Goal: Navigation & Orientation: Understand site structure

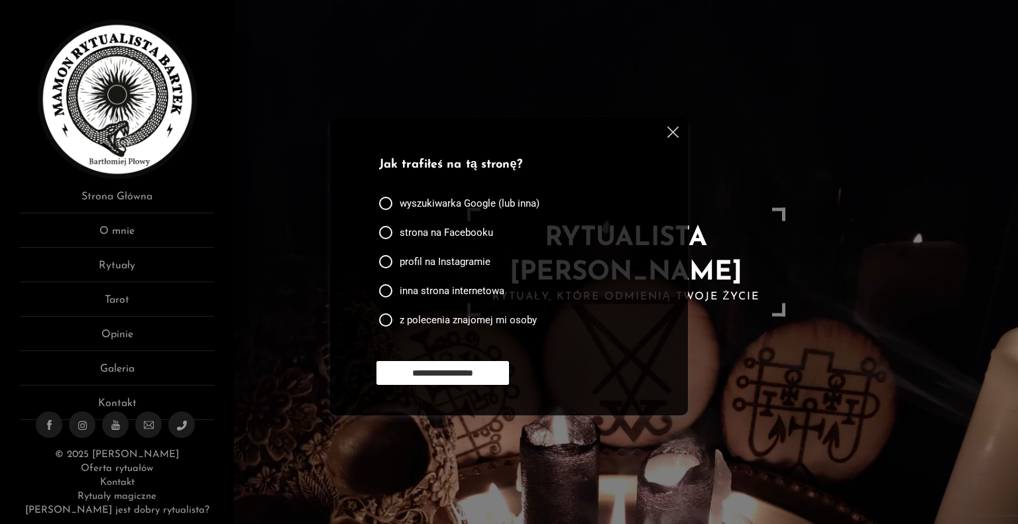
click at [671, 134] on img at bounding box center [672, 132] width 11 height 11
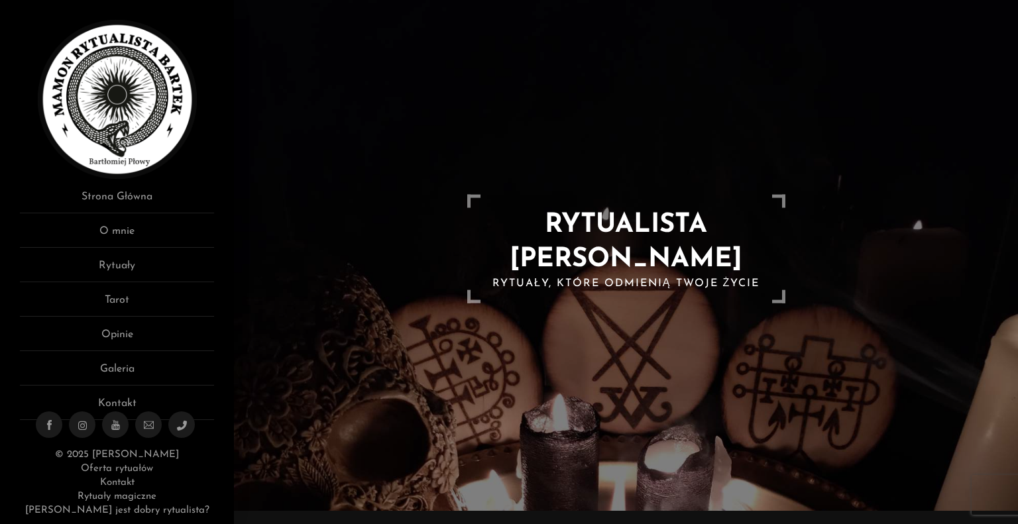
scroll to position [66, 0]
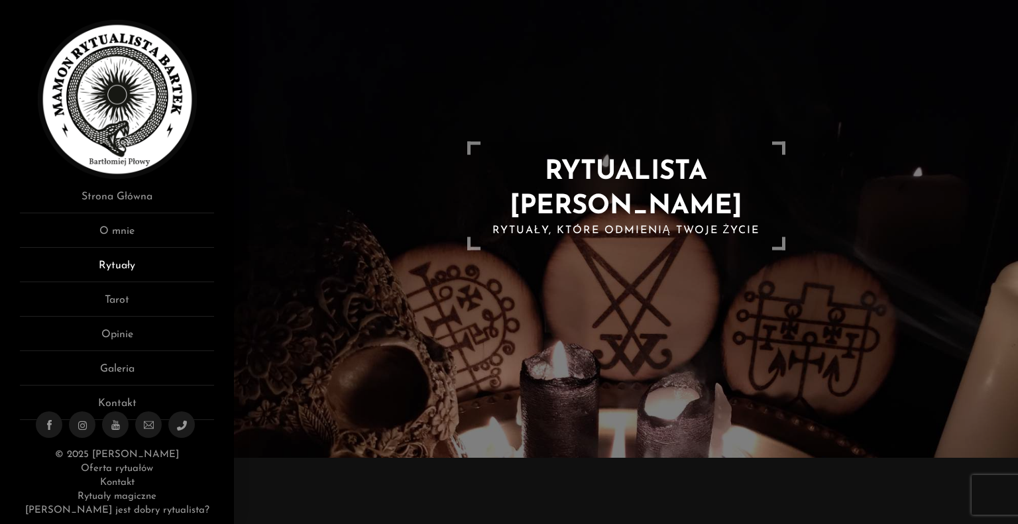
click at [113, 261] on link "Rytuały" at bounding box center [117, 270] width 194 height 25
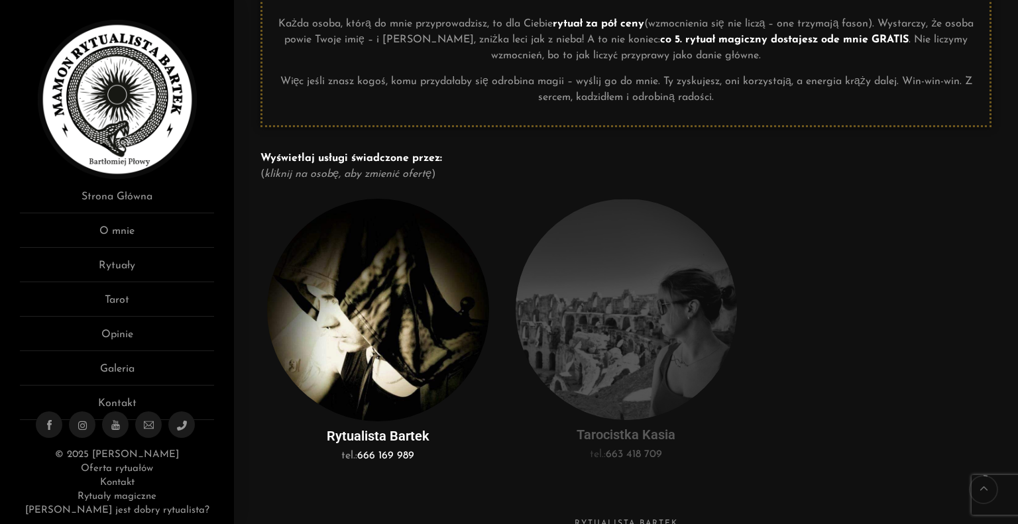
scroll to position [199, 0]
click at [133, 266] on link "Rytuały" at bounding box center [117, 270] width 194 height 25
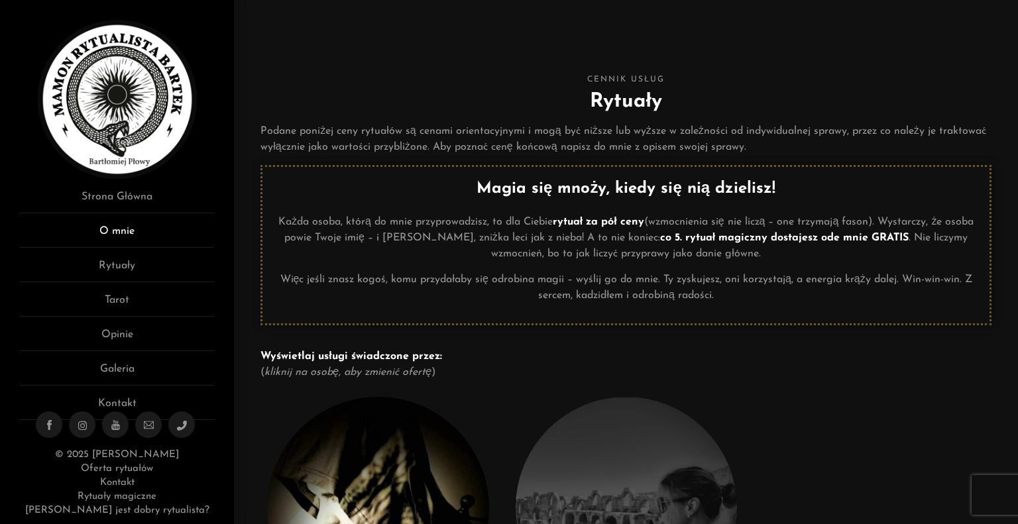
click at [122, 235] on link "O mnie" at bounding box center [117, 235] width 194 height 25
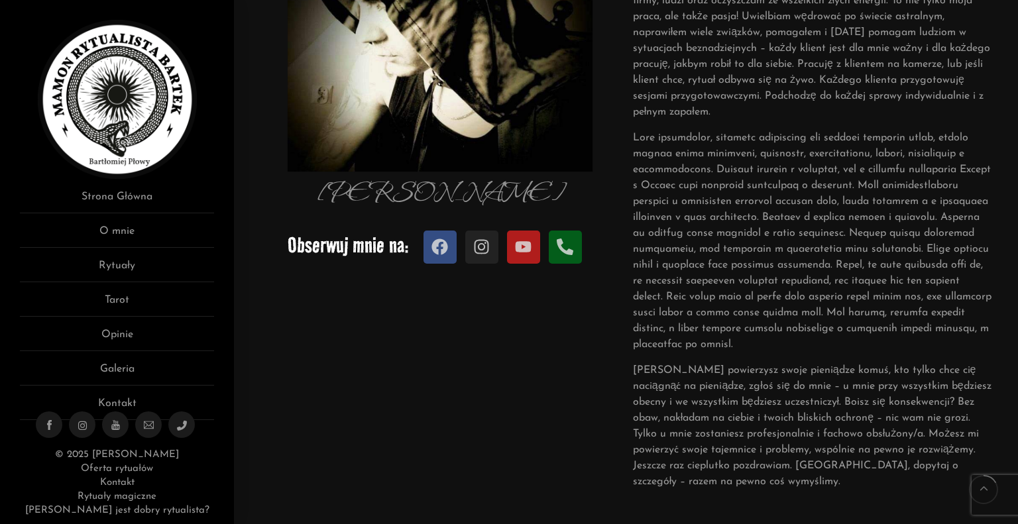
scroll to position [133, 0]
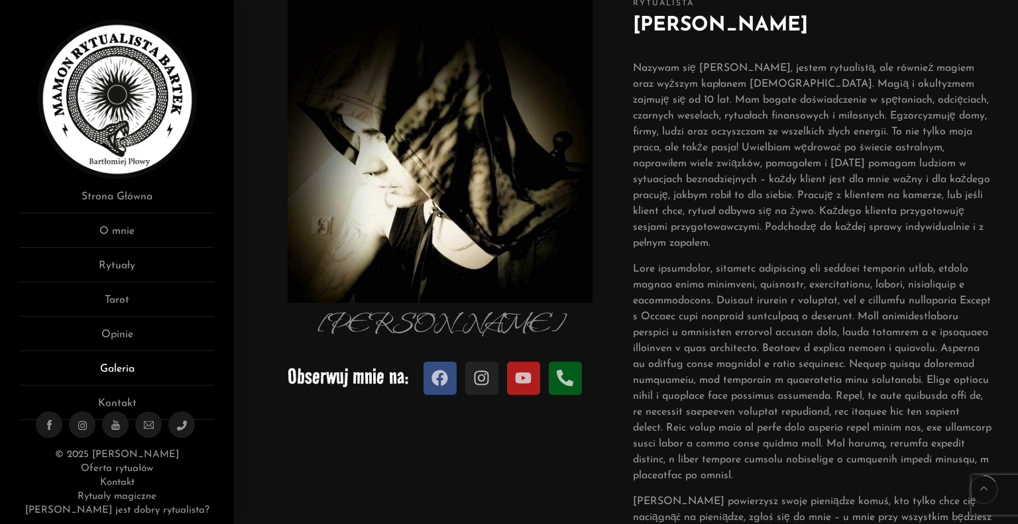
click at [111, 366] on link "Galeria" at bounding box center [117, 373] width 194 height 25
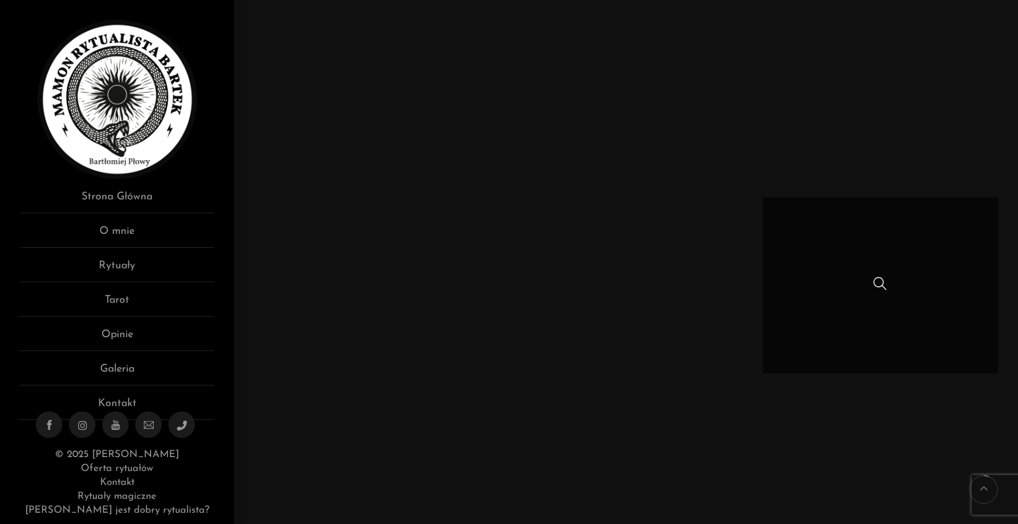
scroll to position [398, 0]
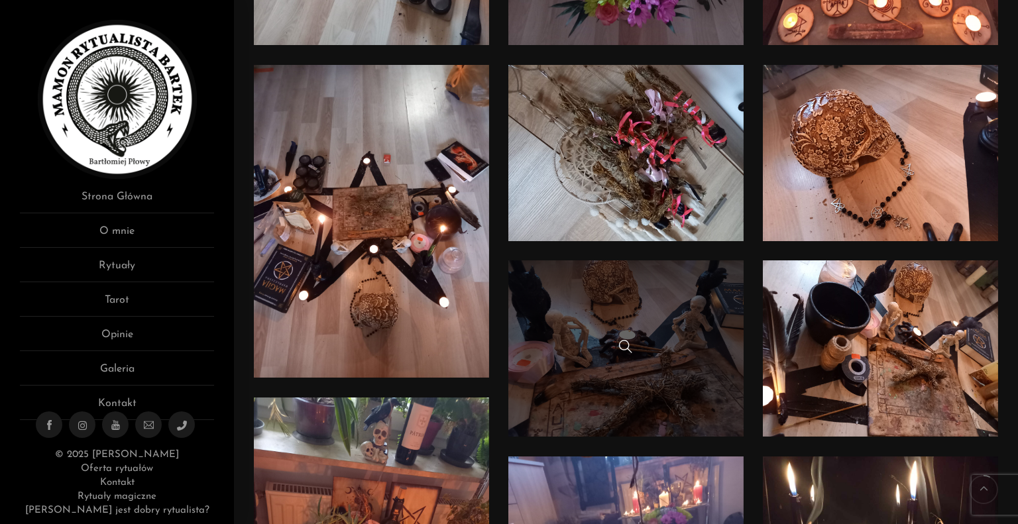
click at [596, 329] on link at bounding box center [625, 348] width 235 height 176
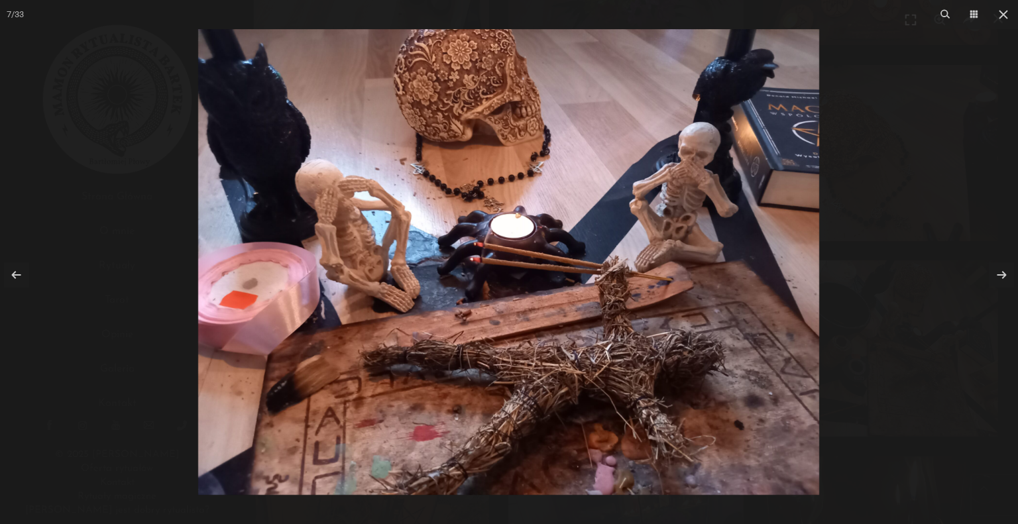
click at [903, 211] on div at bounding box center [509, 262] width 1018 height 524
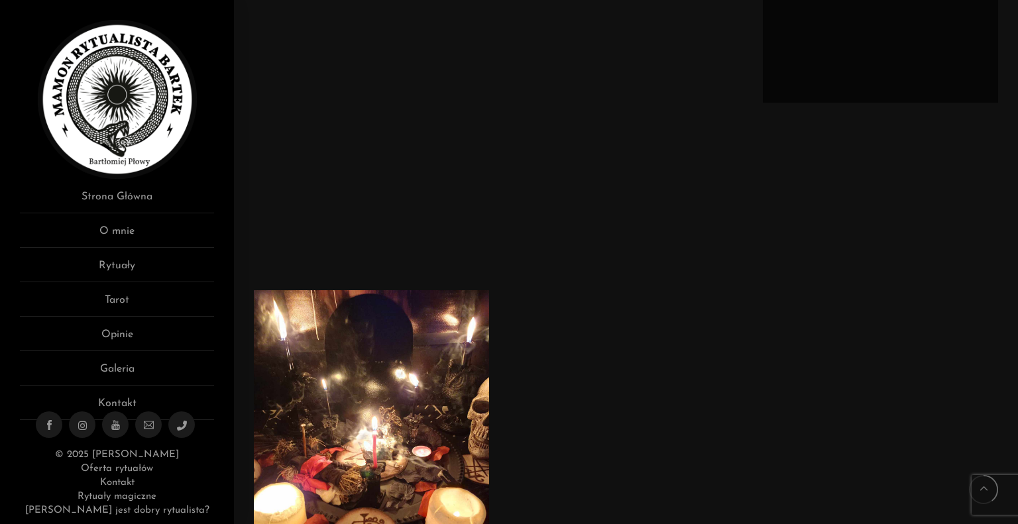
scroll to position [1855, 0]
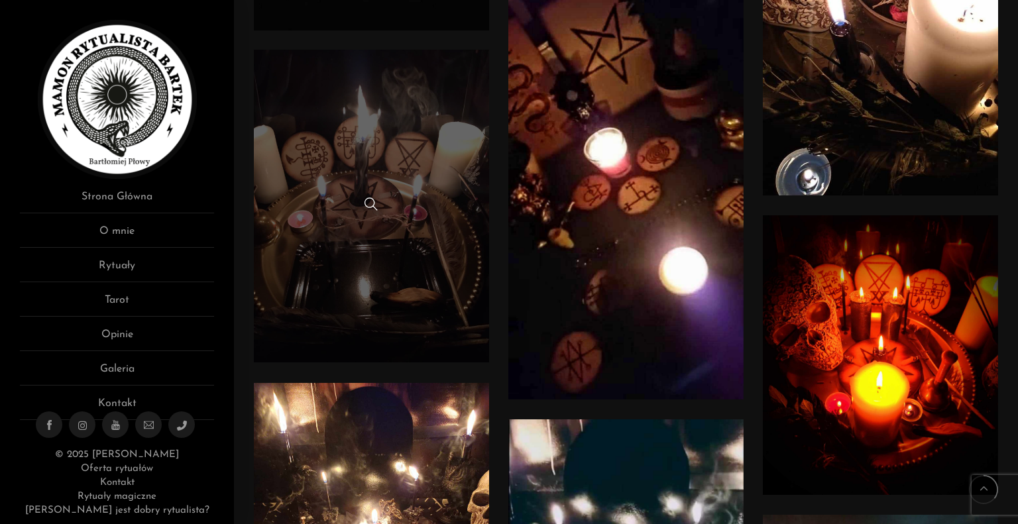
click at [435, 217] on link at bounding box center [371, 206] width 235 height 313
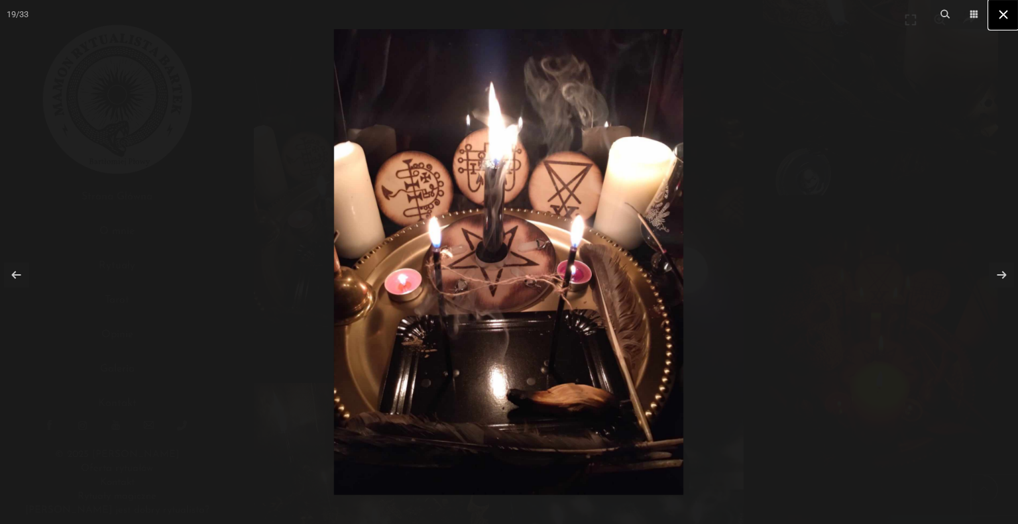
click at [1002, 17] on icon at bounding box center [1003, 15] width 16 height 16
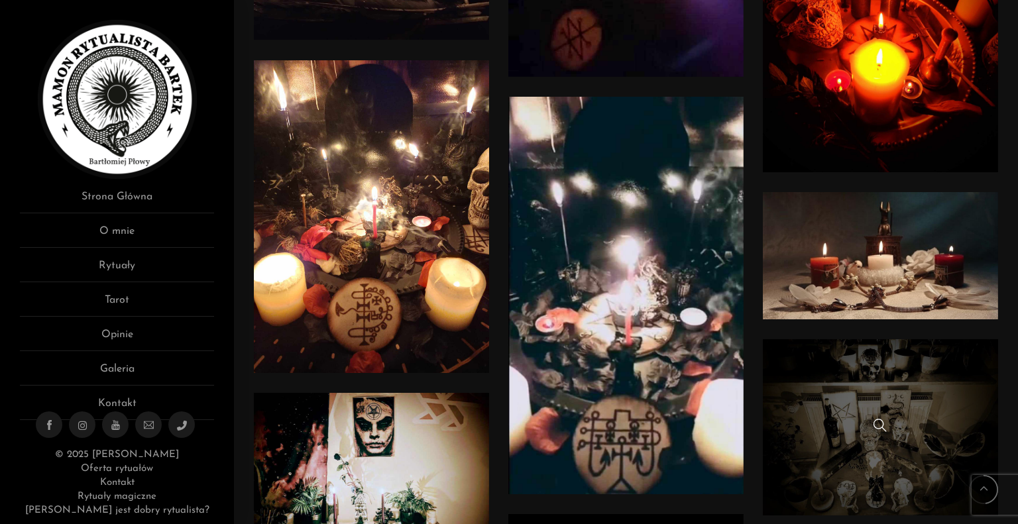
scroll to position [2120, 0]
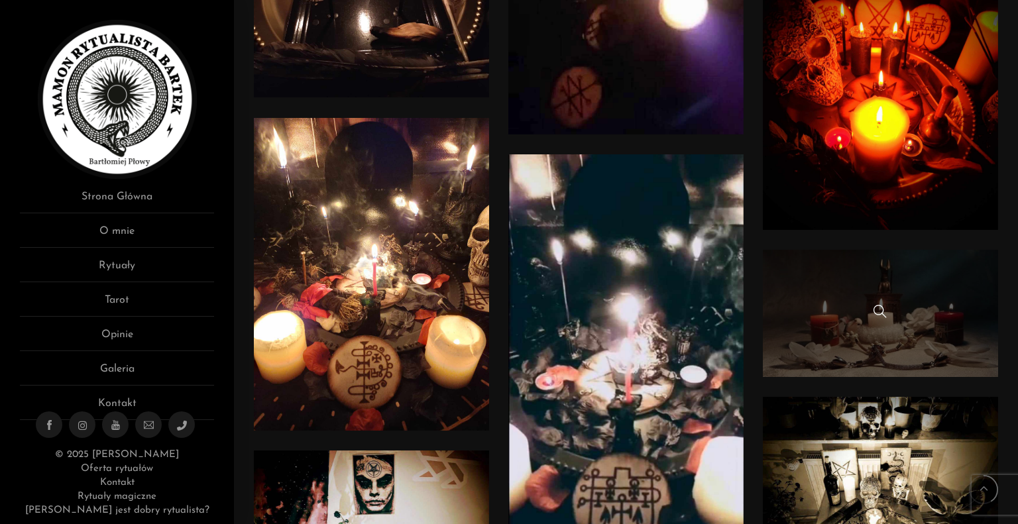
click at [894, 295] on link at bounding box center [880, 313] width 235 height 127
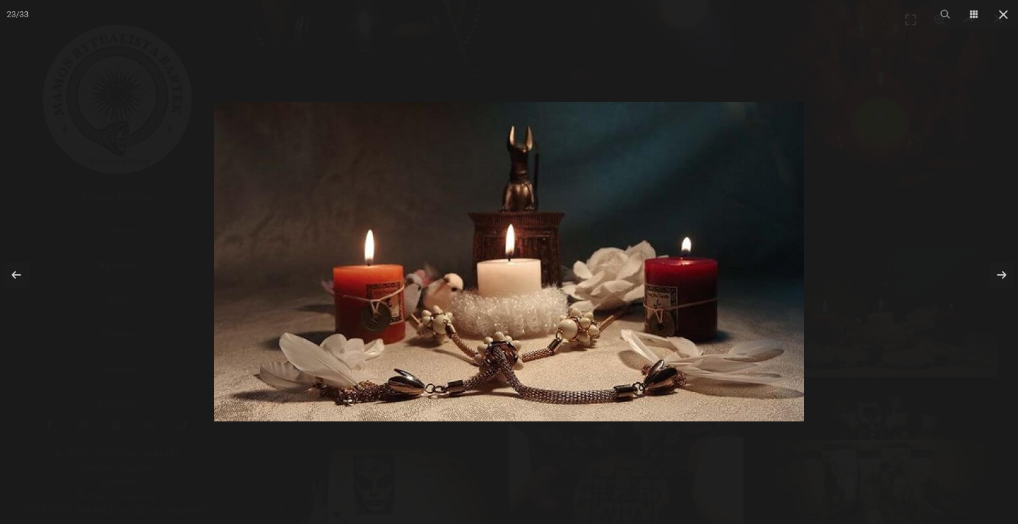
click at [871, 156] on div at bounding box center [509, 262] width 1018 height 524
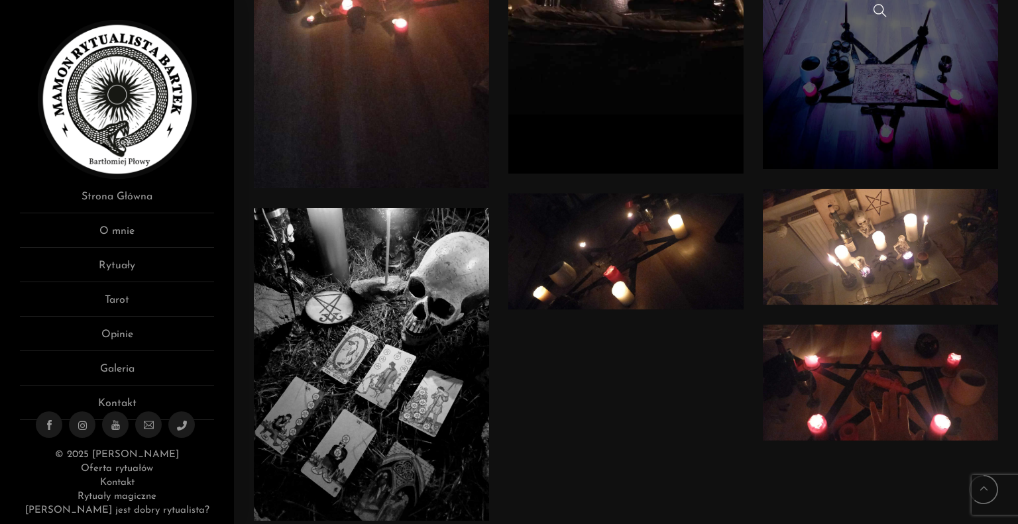
scroll to position [3048, 0]
